Goal: Download file/media

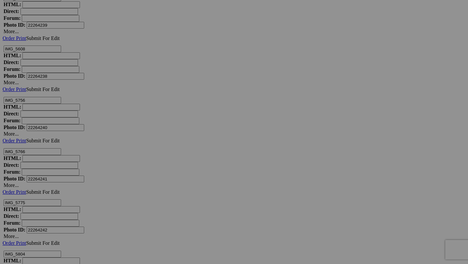
scroll to position [8249, 0]
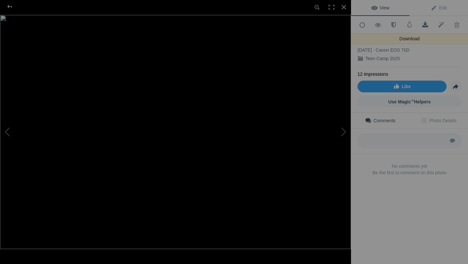
click at [426, 24] on span at bounding box center [426, 25] width 16 height 7
click at [344, 6] on div at bounding box center [344, 7] width 14 height 14
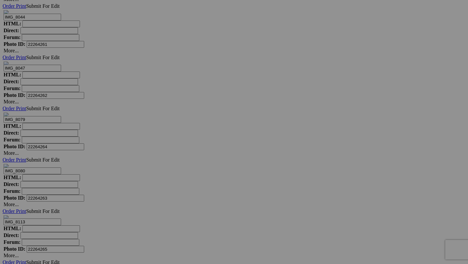
scroll to position [9382, 0]
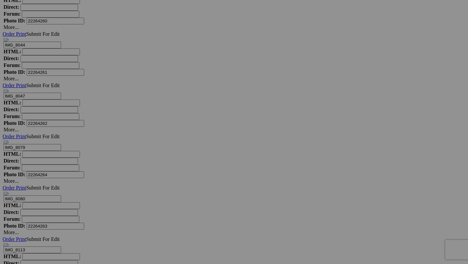
click at [0, 0] on div "View Edit Add to Quick Collection Remove from Quick Collection Hide from Public…" at bounding box center [0, 0] width 0 height 0
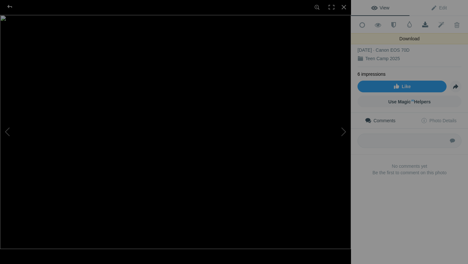
click at [425, 26] on span at bounding box center [426, 25] width 16 height 7
click at [342, 8] on div at bounding box center [344, 7] width 14 height 14
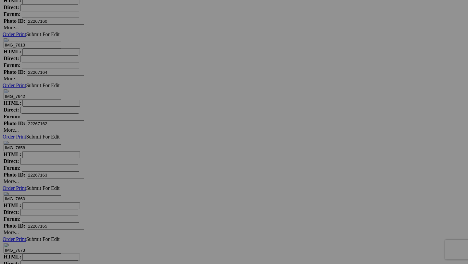
scroll to position [6111, 0]
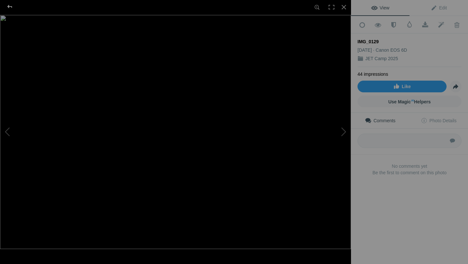
click at [8, 4] on div at bounding box center [9, 6] width 23 height 13
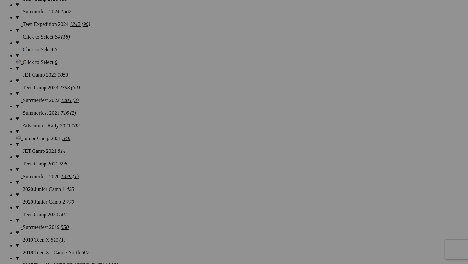
scroll to position [585, 0]
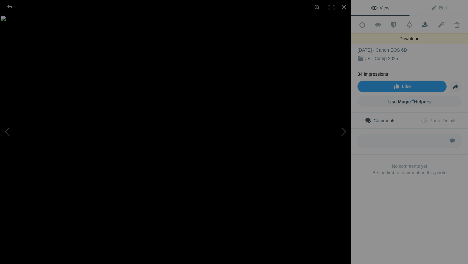
click at [425, 22] on span at bounding box center [426, 25] width 16 height 7
click at [343, 8] on div at bounding box center [344, 7] width 14 height 14
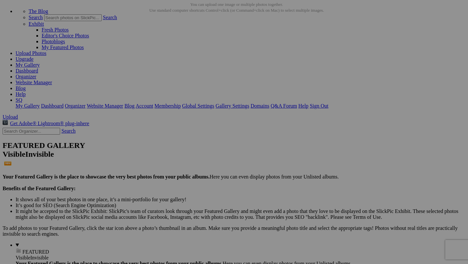
scroll to position [0, 0]
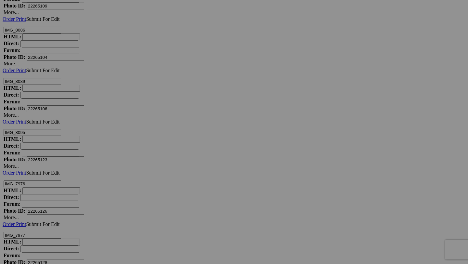
scroll to position [12800, 0]
click at [0, 0] on div "Comments Photo Details" at bounding box center [0, 0] width 0 height 0
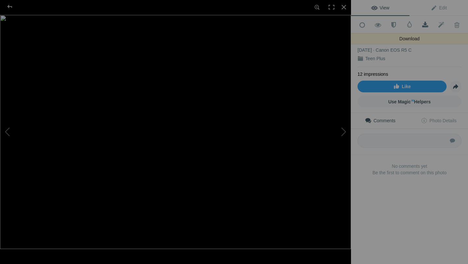
click at [427, 23] on span at bounding box center [426, 25] width 16 height 7
click at [346, 7] on div at bounding box center [344, 7] width 14 height 14
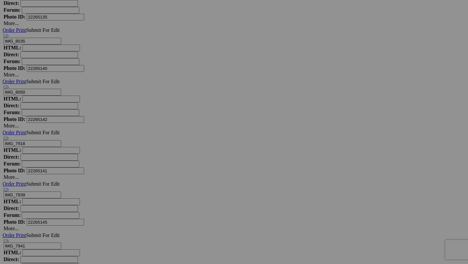
scroll to position [13302, 0]
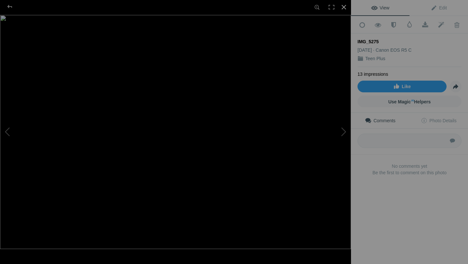
click at [343, 5] on div at bounding box center [344, 7] width 14 height 14
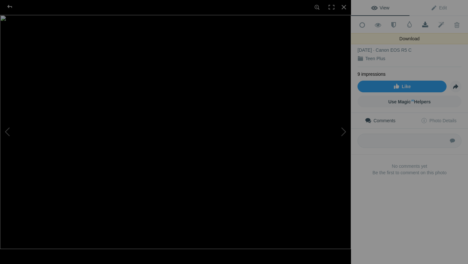
click at [427, 26] on span at bounding box center [426, 25] width 16 height 7
click at [345, 7] on div at bounding box center [344, 7] width 14 height 14
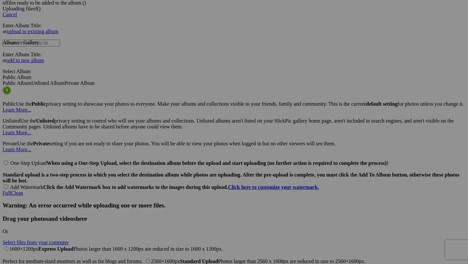
scroll to position [1747, 0]
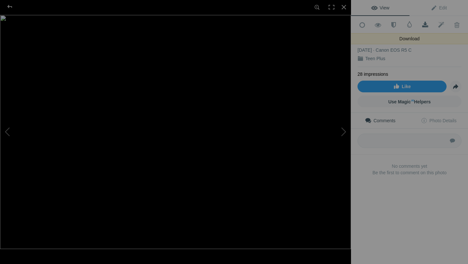
click at [424, 24] on span at bounding box center [426, 25] width 16 height 7
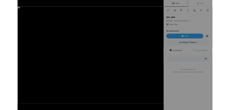
scroll to position [1747, 0]
